Goal: Check status: Check status

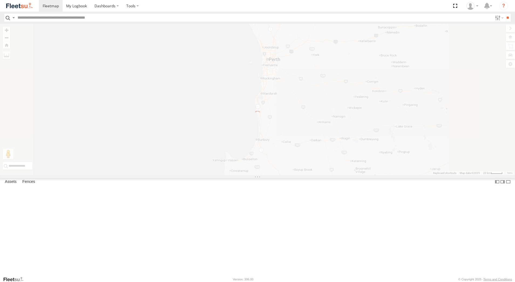
select select "**********"
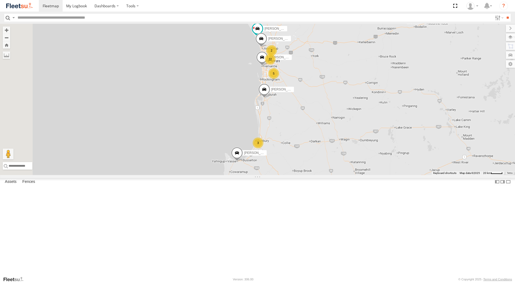
click at [0, 0] on div "[PERSON_NAME] - 1IJS864 Dispatch [GEOGRAPHIC_DATA] -31.88849 115.77534 0" at bounding box center [0, 0] width 0 height 0
click at [0, 0] on div "[PERSON_NAME] - 1IJS864" at bounding box center [0, 0] width 0 height 0
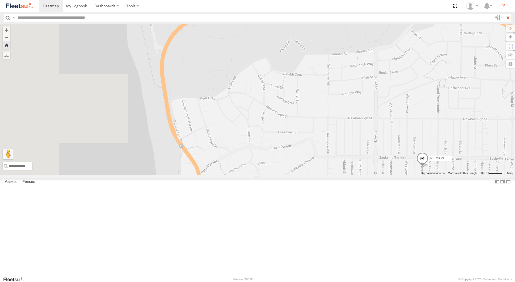
drag, startPoint x: 243, startPoint y: 157, endPoint x: 386, endPoint y: 180, distance: 144.3
click at [386, 175] on div "[PERSON_NAME] - 1IJS864" at bounding box center [257, 99] width 515 height 151
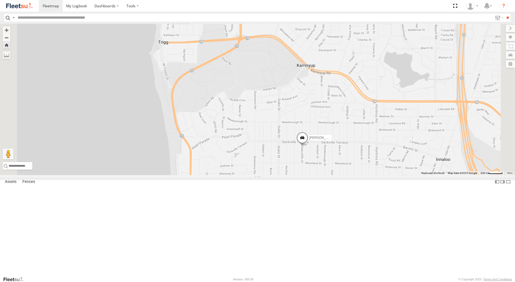
drag, startPoint x: 415, startPoint y: 201, endPoint x: 367, endPoint y: 206, distance: 48.3
click at [367, 175] on div "[PERSON_NAME] - 1IJS864" at bounding box center [257, 99] width 515 height 151
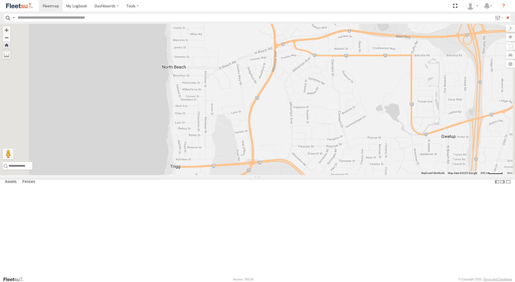
drag, startPoint x: 297, startPoint y: 133, endPoint x: 308, endPoint y: 164, distance: 33.3
click at [311, 175] on div "[PERSON_NAME] - 1IJS864" at bounding box center [257, 99] width 515 height 151
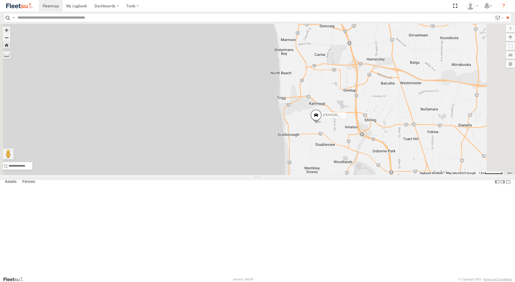
click at [0, 0] on div "Dispatch" at bounding box center [0, 0] width 0 height 0
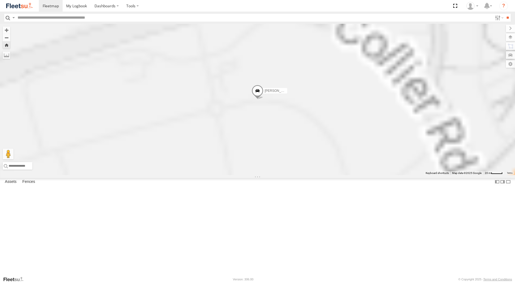
click at [0, 0] on div "Dispatch" at bounding box center [0, 0] width 0 height 0
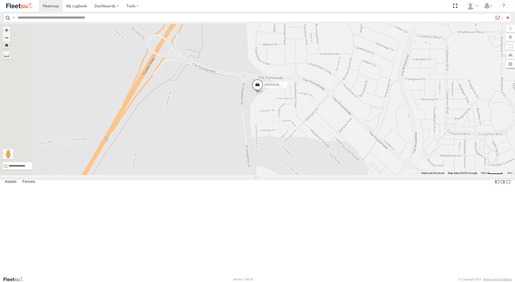
scroll to position [81, 0]
click at [0, 0] on div "Dispatch" at bounding box center [0, 0] width 0 height 0
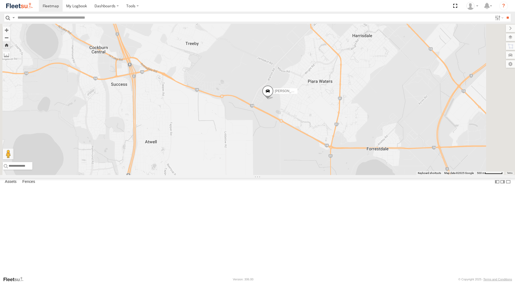
click at [274, 100] on span at bounding box center [268, 92] width 12 height 15
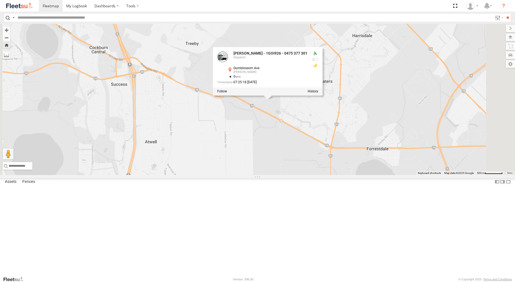
click at [318, 93] on label at bounding box center [313, 92] width 11 height 4
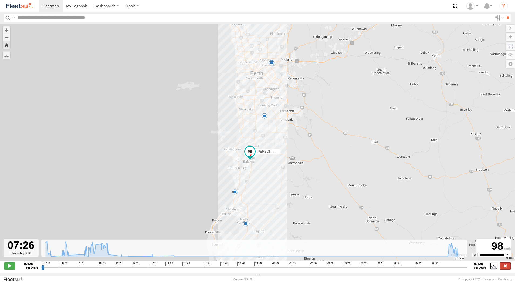
click at [507, 269] on label at bounding box center [505, 265] width 11 height 7
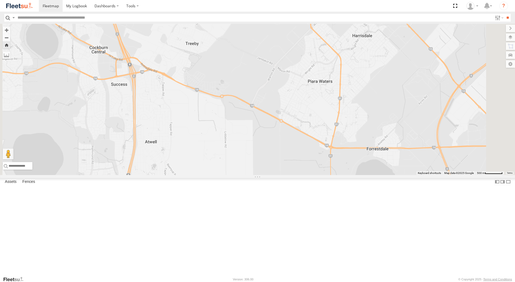
scroll to position [0, 0]
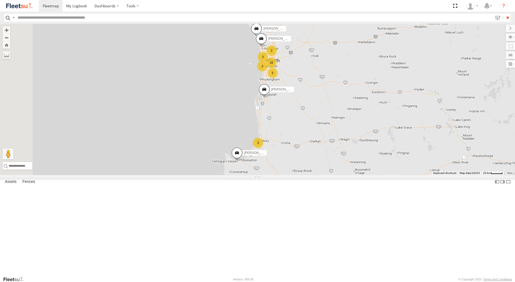
click at [0, 0] on div "[PERSON_NAME] - 1EVQ862 Dispatch" at bounding box center [0, 0] width 0 height 0
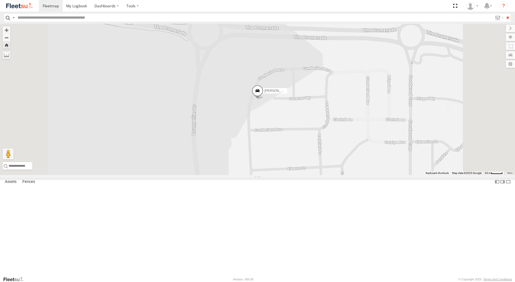
click at [264, 100] on span at bounding box center [258, 92] width 12 height 15
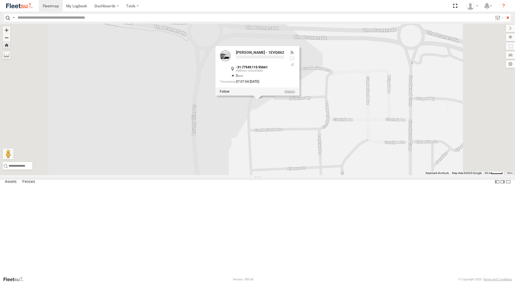
click at [295, 93] on label at bounding box center [290, 92] width 11 height 4
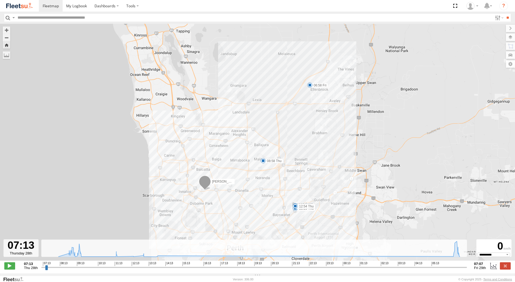
click at [311, 87] on span at bounding box center [309, 84] width 5 height 5
click at [506, 269] on label at bounding box center [505, 265] width 11 height 7
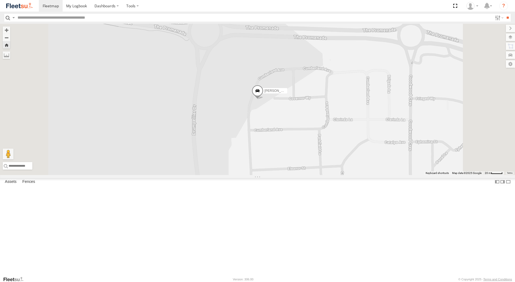
click at [0, 0] on div "[PERSON_NAME] - 1IJS864" at bounding box center [0, 0] width 0 height 0
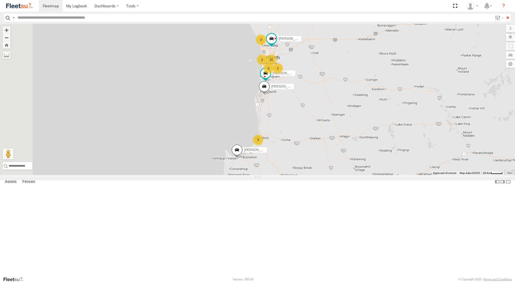
click at [0, 0] on div "[PERSON_NAME] - 1EVQ862" at bounding box center [0, 0] width 0 height 0
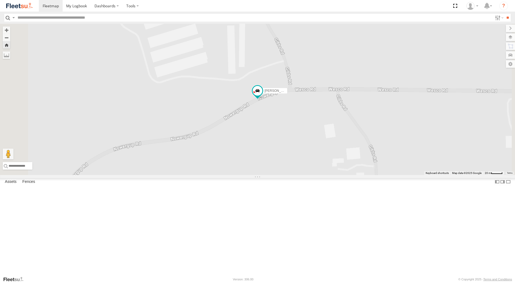
click at [0, 0] on div "[PERSON_NAME] - 1IJS864" at bounding box center [0, 0] width 0 height 0
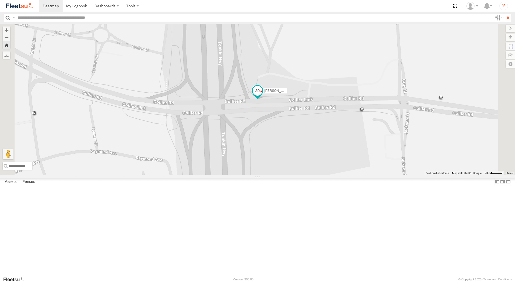
click at [263, 96] on span at bounding box center [258, 91] width 10 height 10
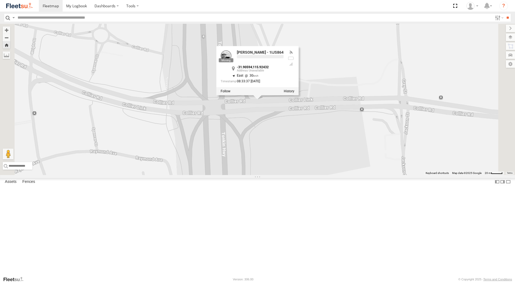
click at [299, 95] on div at bounding box center [257, 91] width 82 height 8
click at [294, 93] on label at bounding box center [289, 91] width 11 height 4
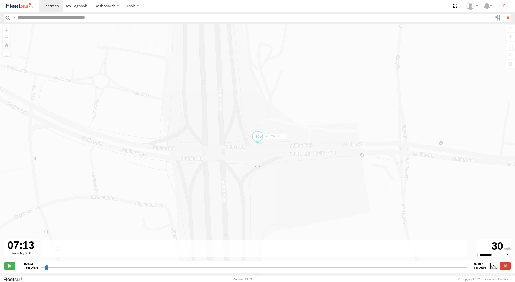
type input "**********"
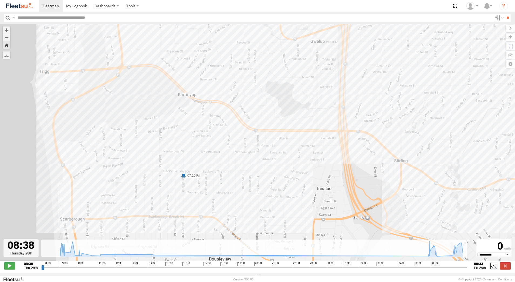
drag, startPoint x: 118, startPoint y: 137, endPoint x: 154, endPoint y: 194, distance: 67.6
click at [154, 194] on div "[PERSON_NAME] - 1IJS864 07:10 Fri 10:25 Thu 10:47 Thu 11:21 Thu 11:52 Thu 14:51…" at bounding box center [257, 145] width 515 height 243
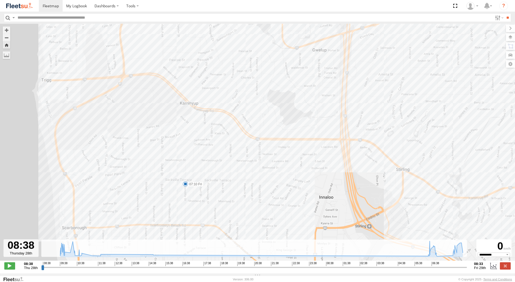
drag, startPoint x: 171, startPoint y: 140, endPoint x: 182, endPoint y: 219, distance: 79.3
click at [182, 217] on div "[PERSON_NAME] - 1IJS864 07:10 Fri 10:25 Thu 10:47 Thu 11:21 Thu 11:52 Thu 14:51…" at bounding box center [257, 145] width 515 height 243
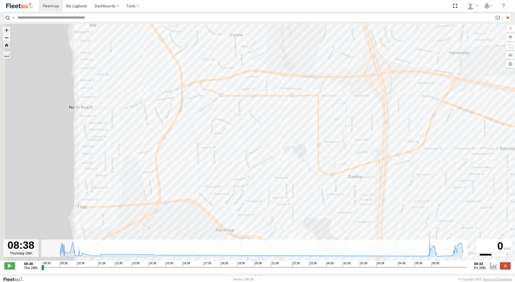
drag, startPoint x: 200, startPoint y: 195, endPoint x: 226, endPoint y: 122, distance: 77.5
click at [226, 124] on div "[PERSON_NAME] - 1IJS864 07:10 Fri 10:25 Thu 10:47 Thu 11:21 Thu 11:52 Thu 14:51…" at bounding box center [257, 145] width 515 height 243
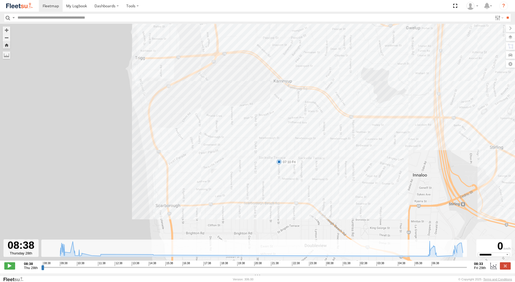
drag, startPoint x: 218, startPoint y: 105, endPoint x: 210, endPoint y: 156, distance: 51.7
click at [210, 156] on div "[PERSON_NAME] - 1IJS864 07:10 Fri 10:25 Thu 10:47 Thu 11:21 Thu 11:52 Thu 14:51…" at bounding box center [257, 145] width 515 height 243
